Goal: Task Accomplishment & Management: Manage account settings

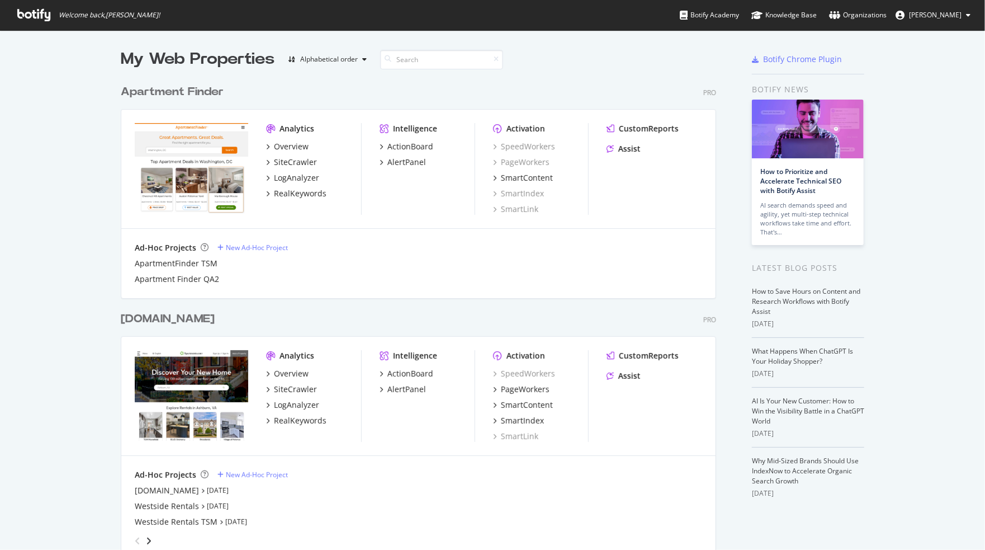
scroll to position [2813, 596]
click at [296, 391] on div "SiteCrawler" at bounding box center [295, 389] width 43 height 11
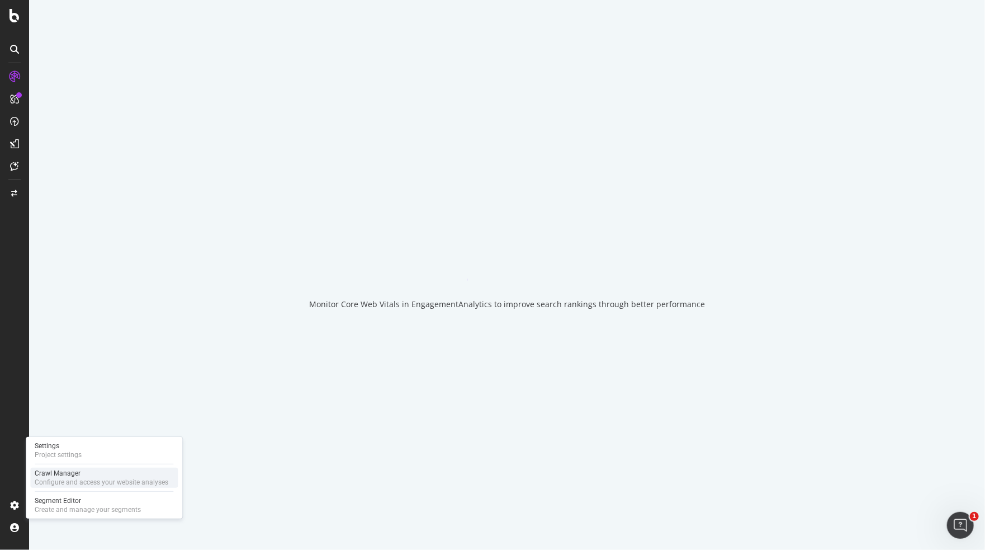
click at [60, 476] on div "Crawl Manager" at bounding box center [102, 472] width 134 height 9
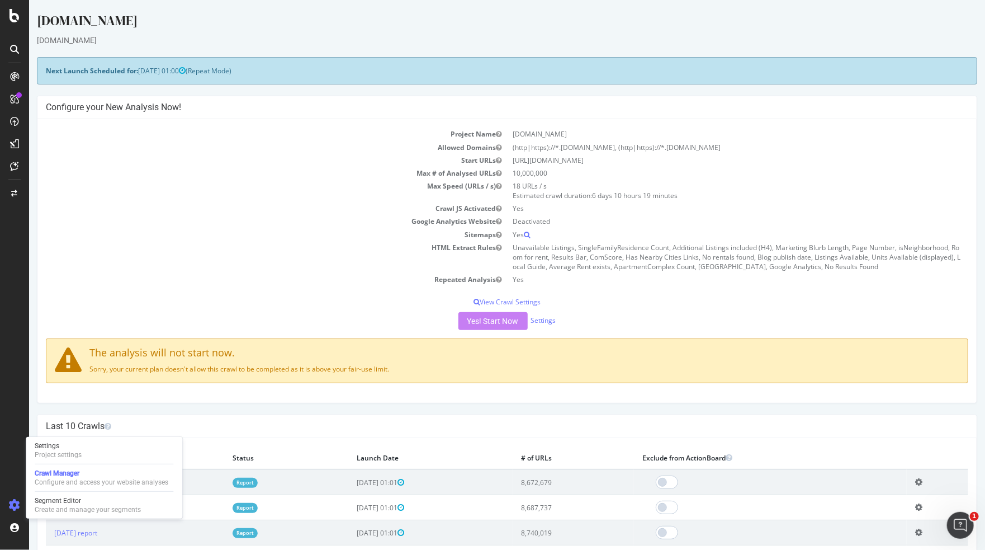
click at [491, 321] on div "Yes! Start Now Settings" at bounding box center [506, 321] width 922 height 18
click at [482, 320] on div "Yes! Start Now Settings" at bounding box center [506, 321] width 922 height 18
click at [291, 269] on td "HTML Extract Rules" at bounding box center [275, 257] width 461 height 32
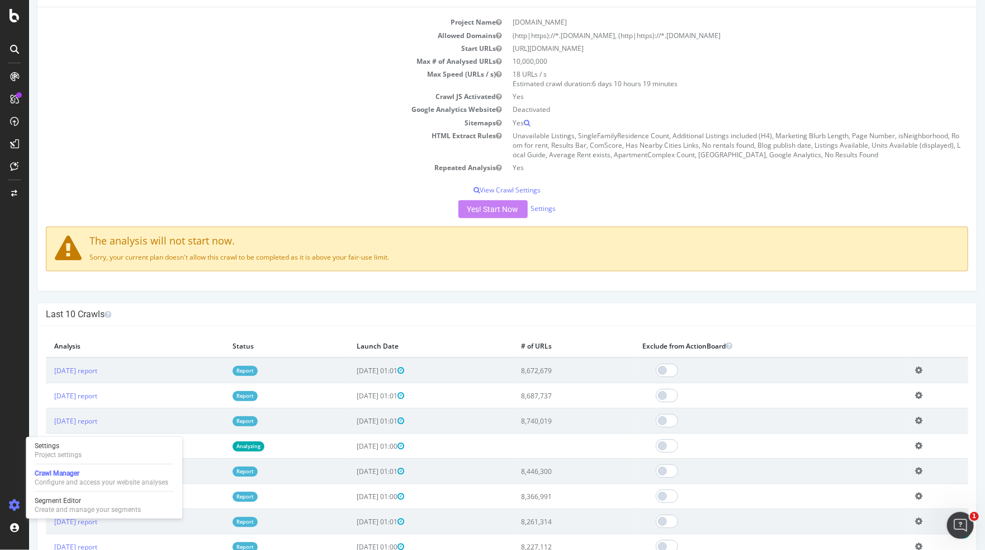
scroll to position [168, 0]
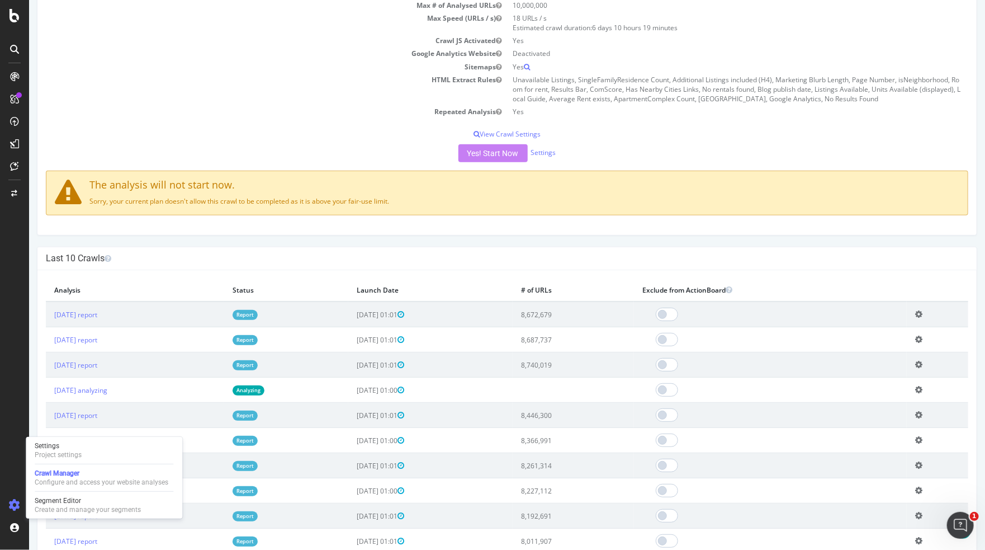
click at [917, 389] on icon at bounding box center [918, 389] width 7 height 8
click at [876, 416] on link "Delete analysis" at bounding box center [876, 421] width 89 height 15
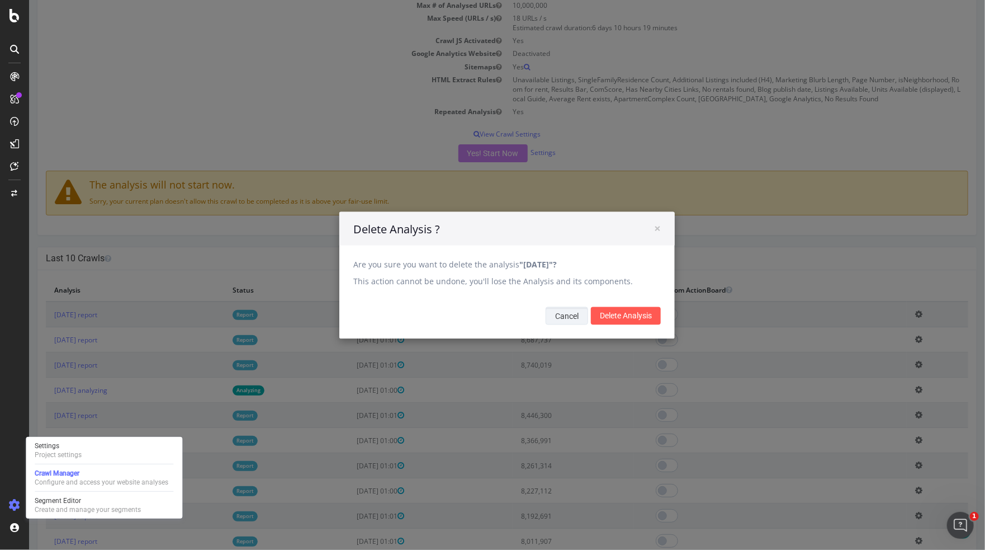
click at [553, 315] on button "Cancel" at bounding box center [566, 315] width 42 height 18
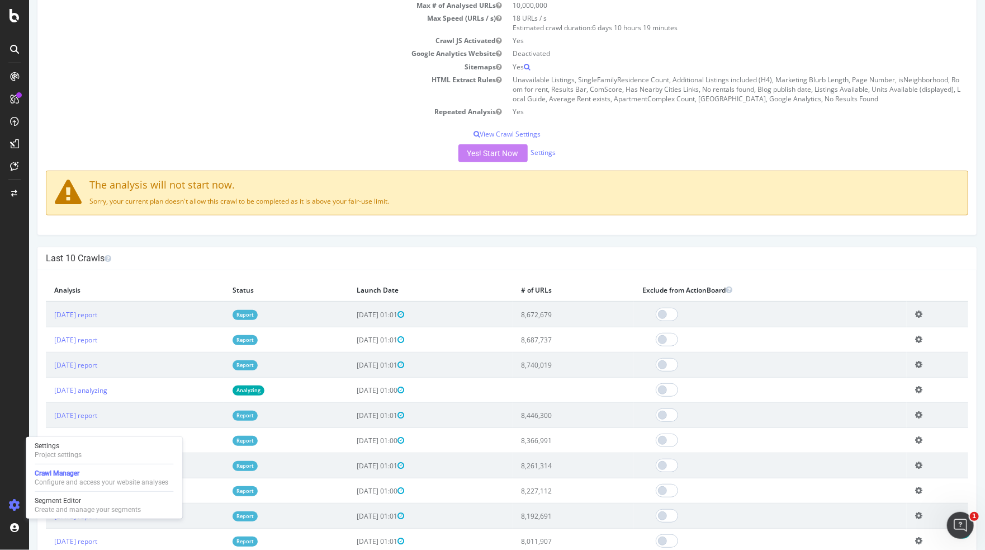
click at [919, 386] on icon at bounding box center [918, 389] width 7 height 8
click at [870, 420] on link "Delete analysis" at bounding box center [876, 421] width 89 height 15
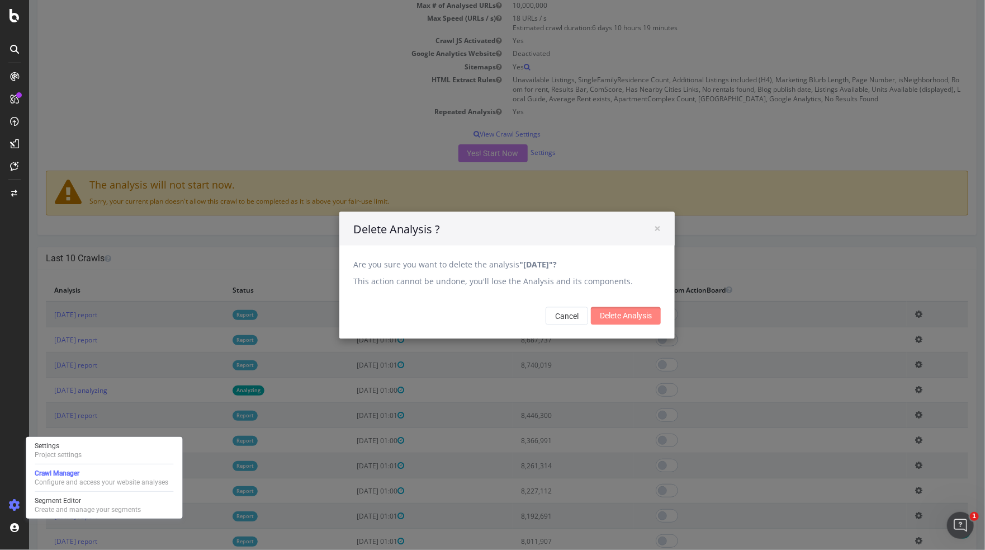
click at [610, 319] on input "Delete Analysis" at bounding box center [625, 315] width 70 height 18
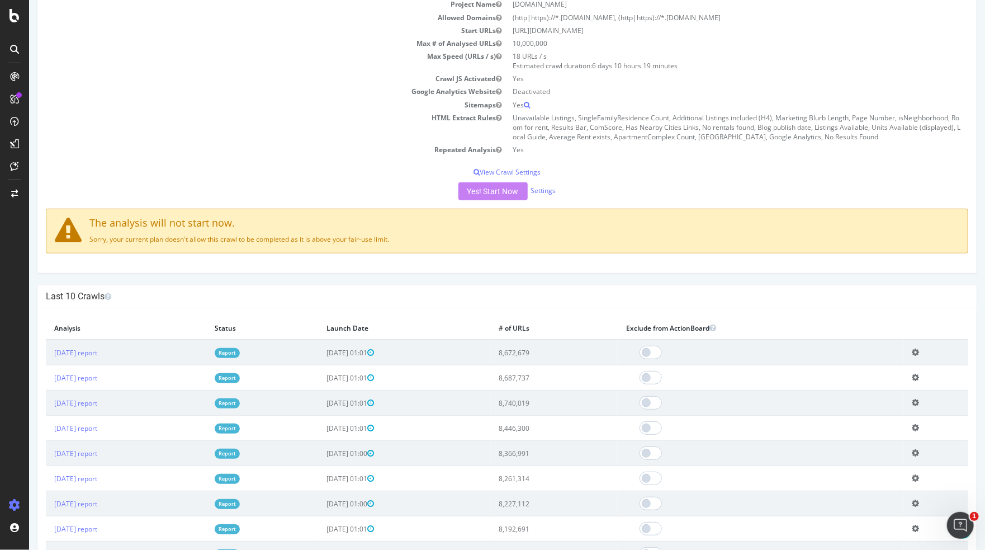
scroll to position [168, 0]
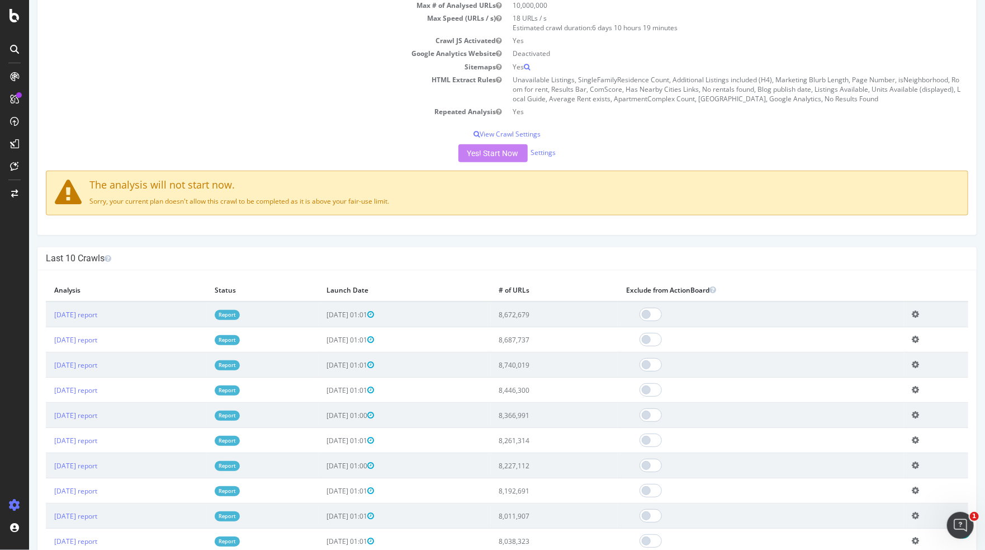
click at [239, 315] on link "Report" at bounding box center [226, 315] width 25 height 10
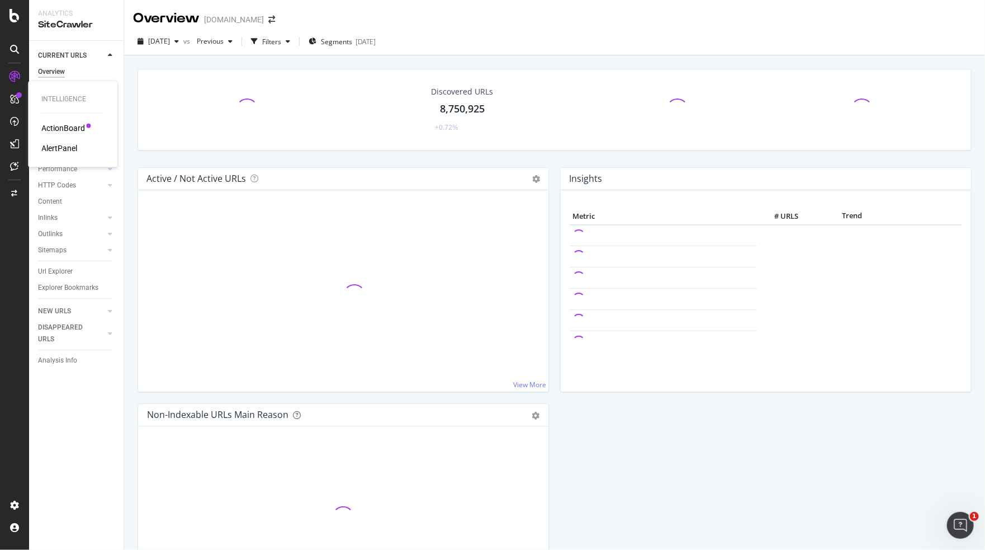
click at [65, 128] on div "ActionBoard" at bounding box center [63, 127] width 44 height 11
